Goal: Information Seeking & Learning: Learn about a topic

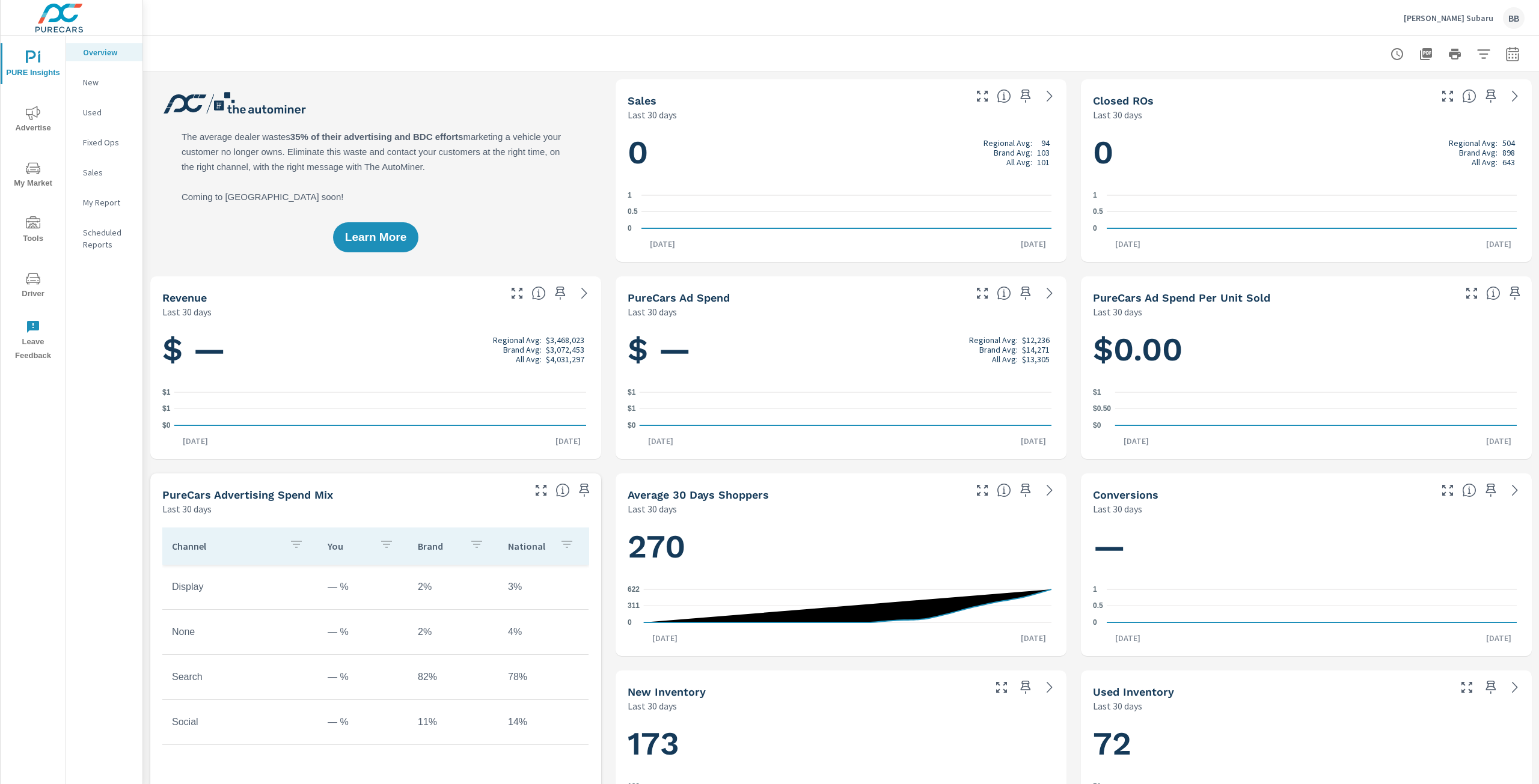
drag, startPoint x: 330, startPoint y: 149, endPoint x: 357, endPoint y: 172, distance: 35.5
click at [350, 183] on div "Learn More" at bounding box center [375, 171] width 451 height 183
drag, startPoint x: 404, startPoint y: 137, endPoint x: 188, endPoint y: 103, distance: 218.7
click at [196, 106] on div "Learn More" at bounding box center [375, 171] width 451 height 183
